Goal: Transaction & Acquisition: Purchase product/service

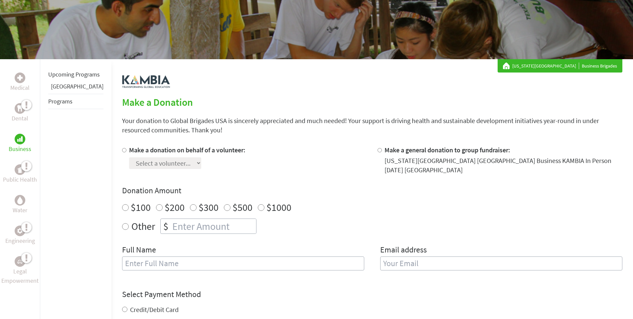
scroll to position [100, 0]
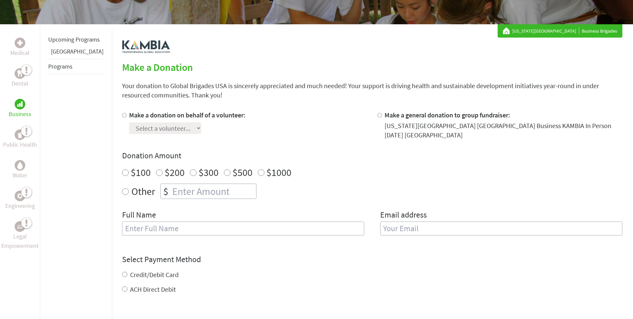
radio input "true"
click at [190, 189] on input "number" at bounding box center [213, 191] width 85 height 15
type input "250"
click at [122, 114] on input "Make a donation on behalf of a volunteer:" at bounding box center [124, 115] width 4 height 4
radio input "true"
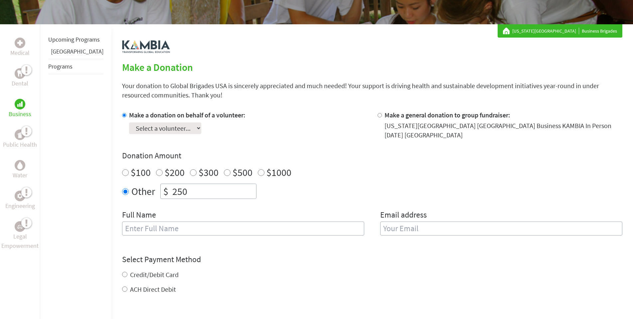
click at [183, 128] on select "Select a volunteer... [PERSON_NAME] [PERSON_NAME] [PERSON_NAME]" at bounding box center [165, 128] width 72 height 12
select select "7FD870F9-A1DB-11F0-9E6E-42010A400005"
click at [129, 122] on select "Select a volunteer... [PERSON_NAME] [PERSON_NAME] [PERSON_NAME]" at bounding box center [165, 128] width 72 height 12
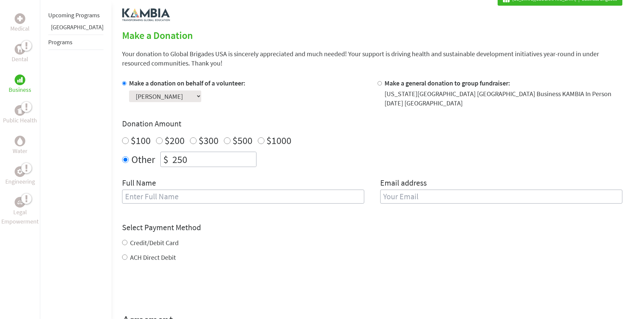
scroll to position [133, 0]
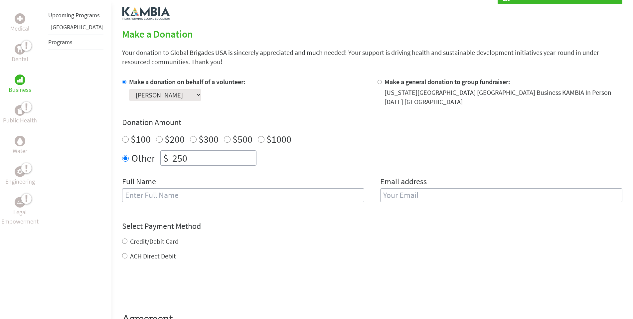
click at [203, 193] on input "text" at bounding box center [243, 195] width 242 height 14
type input "[PERSON_NAME]"
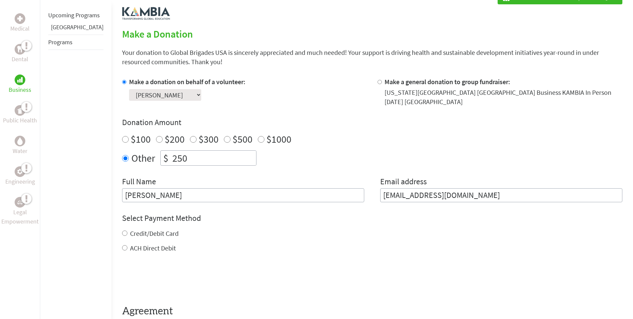
drag, startPoint x: 485, startPoint y: 189, endPoint x: 398, endPoint y: 192, distance: 87.5
click at [398, 192] on input "[EMAIL_ADDRESS][DOMAIN_NAME]" at bounding box center [501, 195] width 242 height 14
type input "[EMAIL_ADDRESS][DOMAIN_NAME]"
click at [157, 229] on label "Credit/Debit Card" at bounding box center [154, 233] width 49 height 8
click at [127, 230] on input "Credit/Debit Card" at bounding box center [124, 232] width 5 height 5
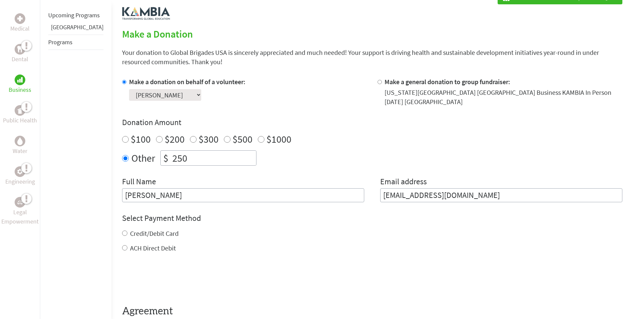
radio input "true"
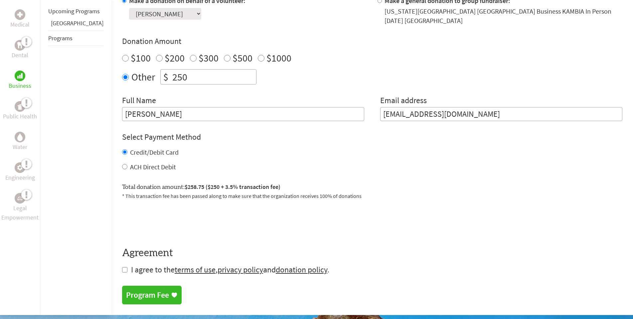
scroll to position [233, 0]
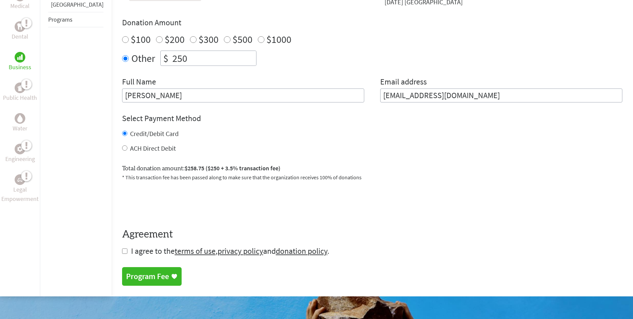
click at [122, 248] on input "checkbox" at bounding box center [124, 250] width 5 height 5
checkbox input "true"
click at [143, 272] on div "Program Fee" at bounding box center [147, 277] width 43 height 11
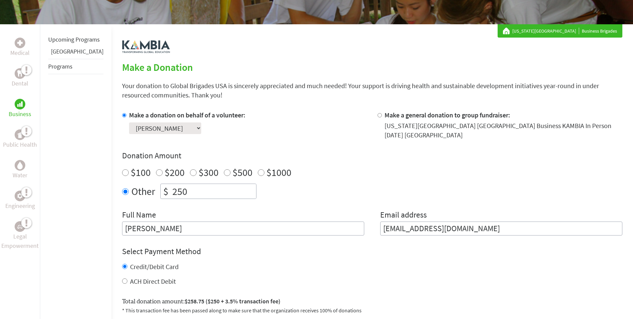
scroll to position [112, 0]
